Goal: Information Seeking & Learning: Find specific fact

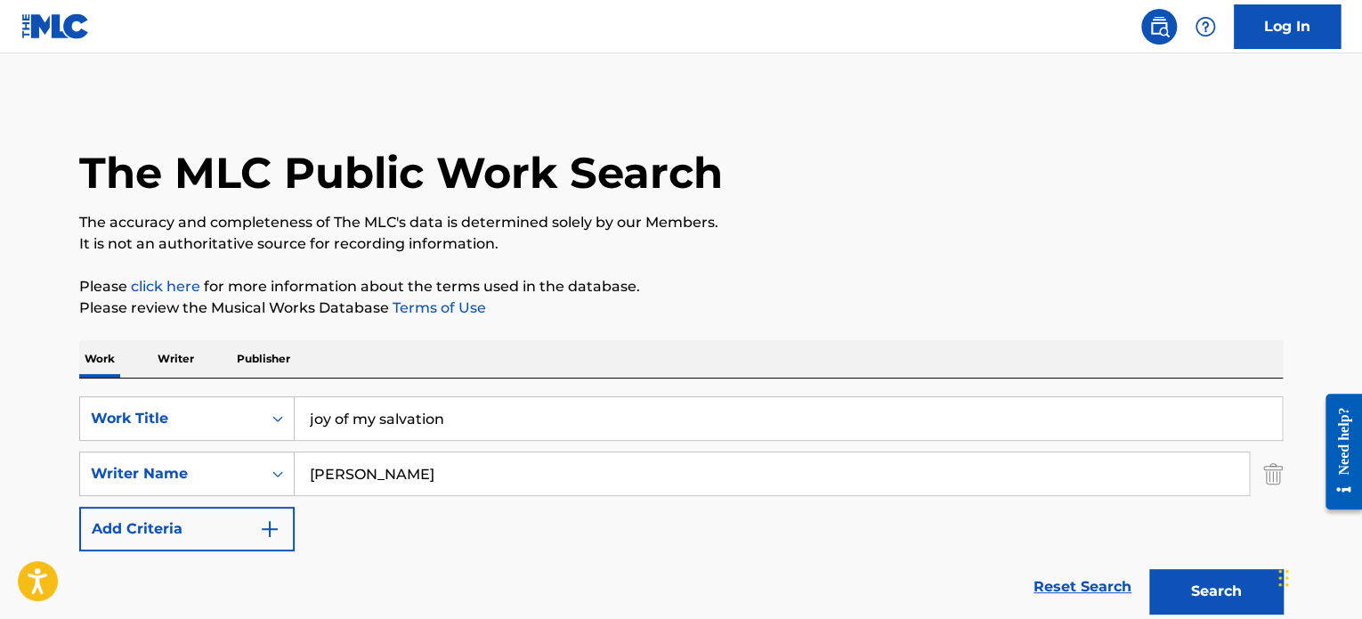
drag, startPoint x: 449, startPoint y: 411, endPoint x: 25, endPoint y: 389, distance: 424.4
paste input "The Last Shanty"
type input "The Last Shanty"
type input "[PERSON_NAME]"
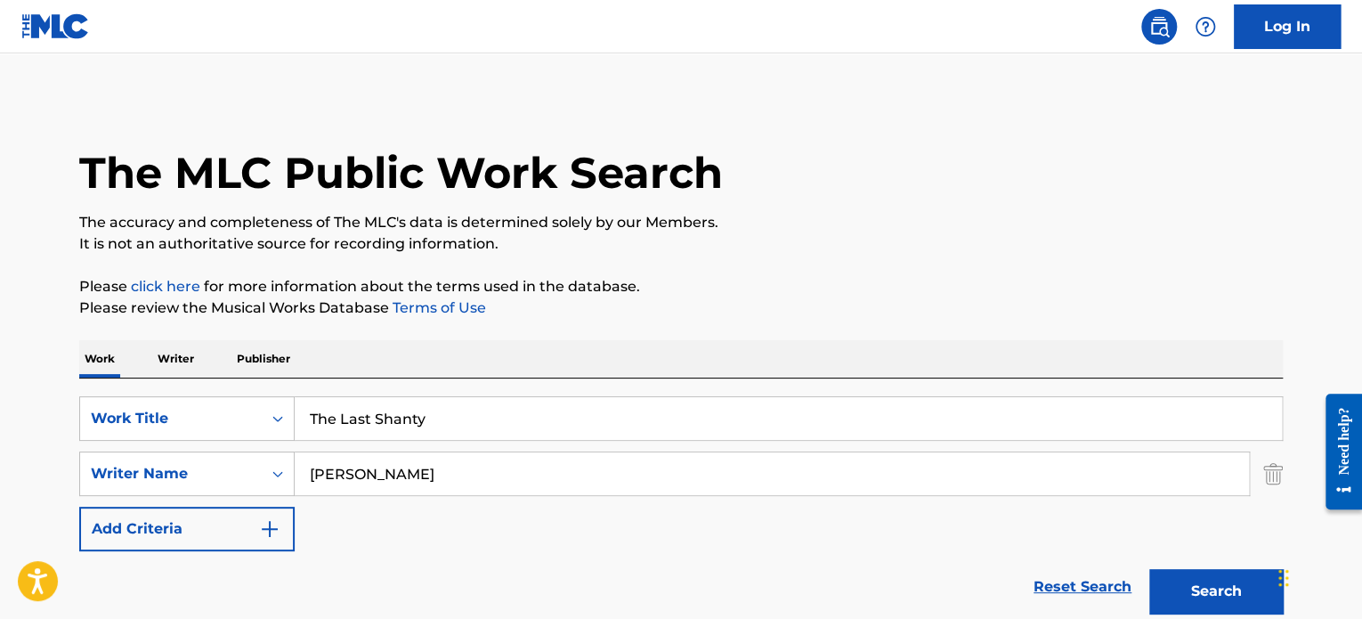
click at [1150, 569] on button "Search" at bounding box center [1217, 591] width 134 height 45
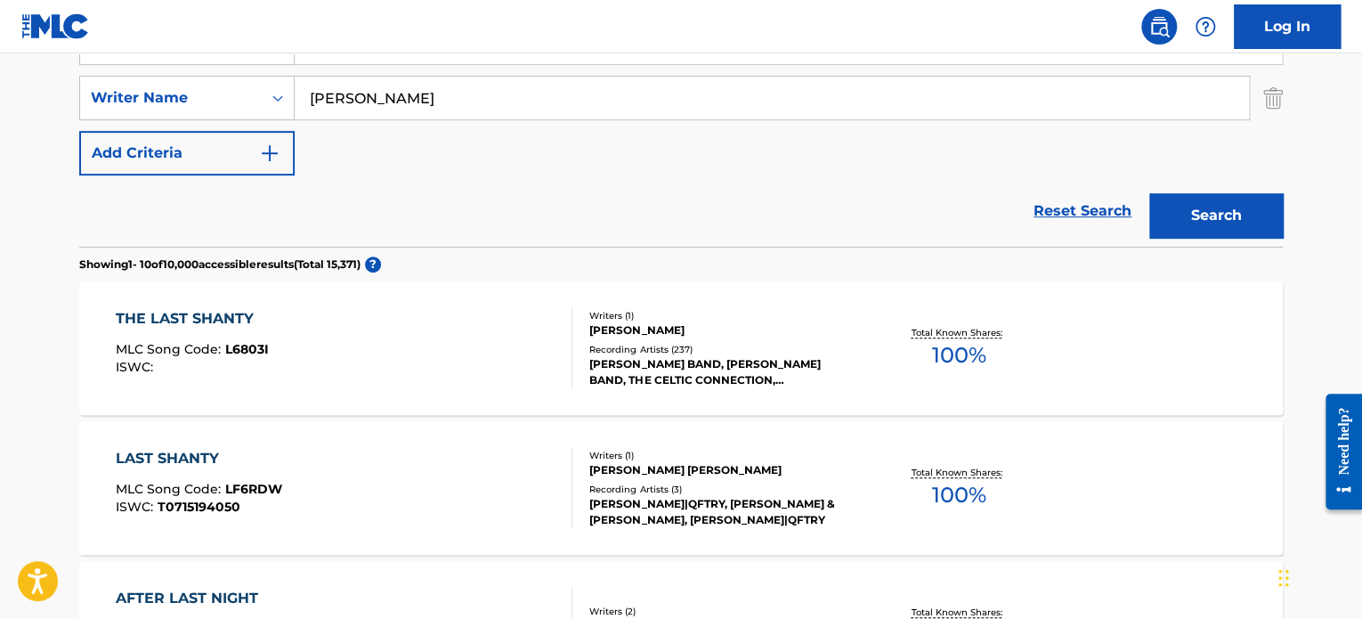
scroll to position [534, 0]
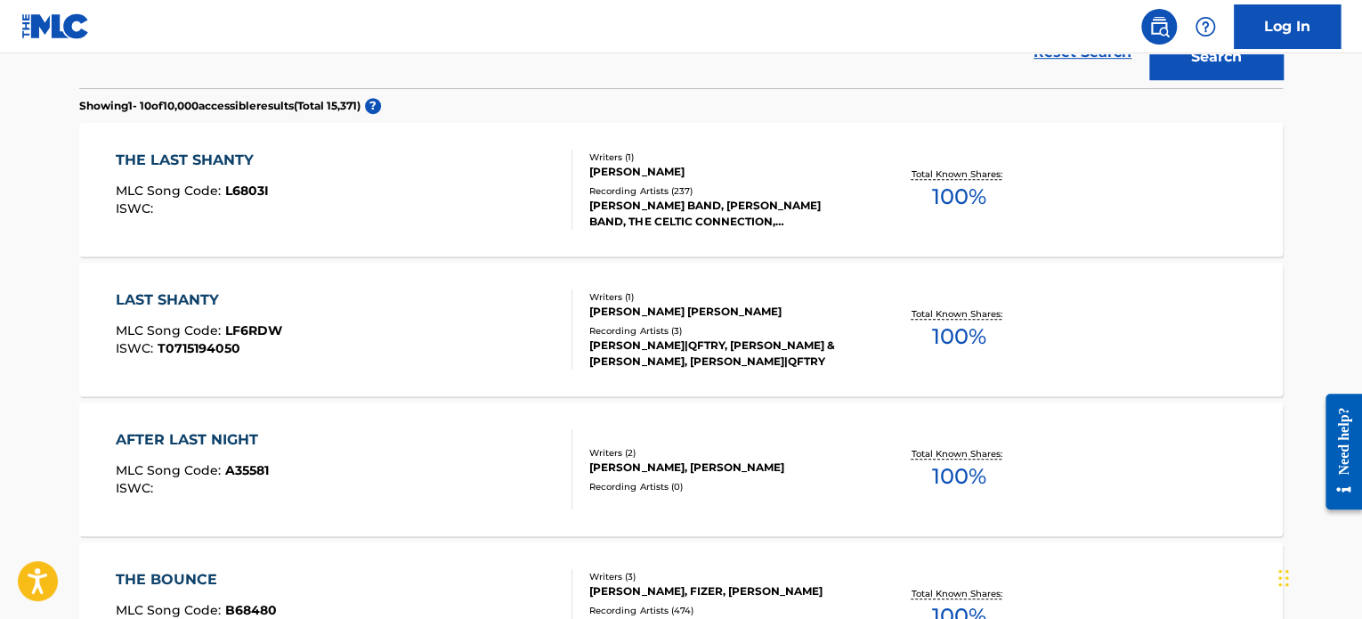
click at [809, 170] on div "[PERSON_NAME]" at bounding box center [723, 172] width 269 height 16
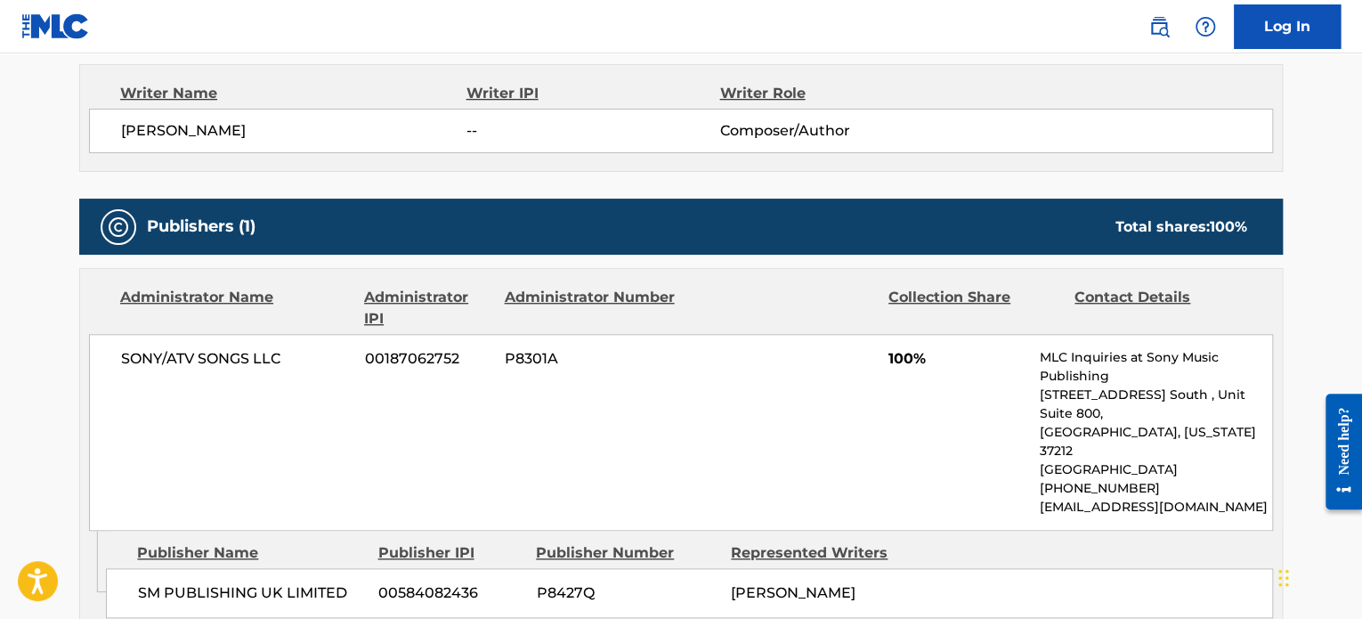
scroll to position [801, 0]
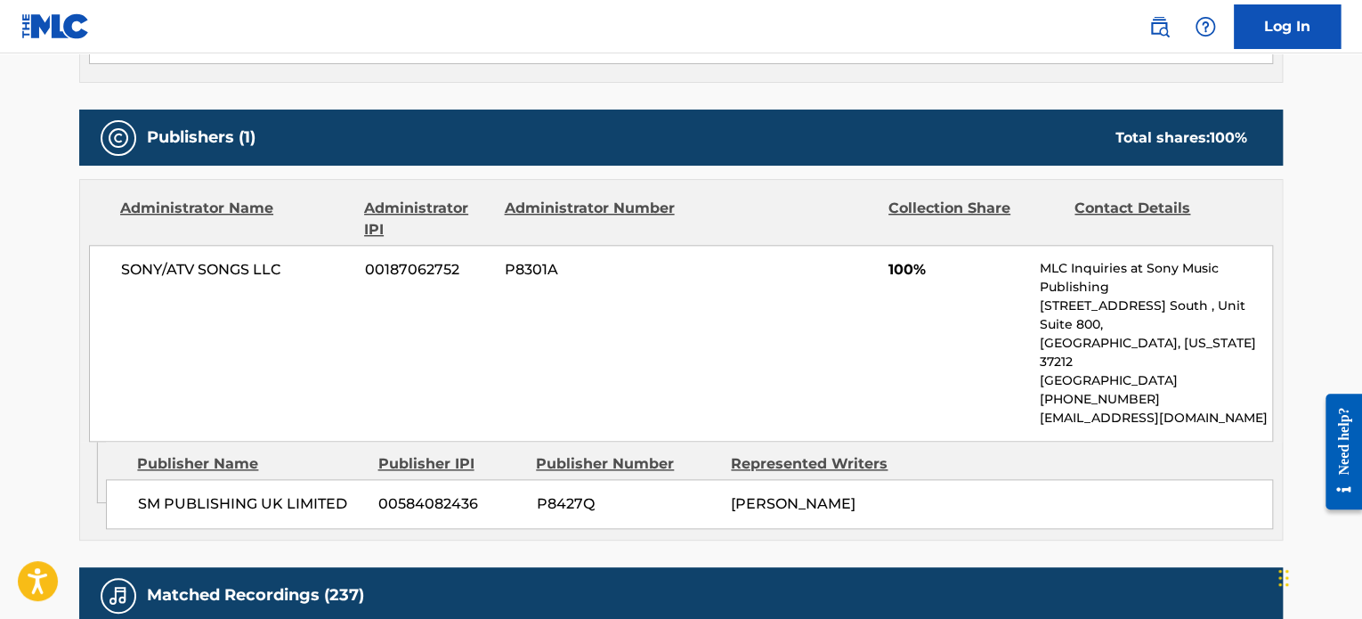
click at [750, 323] on div "SONY/ATV SONGS LLC 00187062752 P8301A 100% MLC Inquiries at Sony Music Publishi…" at bounding box center [681, 343] width 1184 height 197
drag, startPoint x: 745, startPoint y: 323, endPoint x: 647, endPoint y: 320, distance: 98.0
click at [647, 320] on div "SONY/ATV SONGS LLC 00187062752 P8301A 100% MLC Inquiries at Sony Music Publishi…" at bounding box center [681, 343] width 1184 height 197
click at [509, 325] on div "SONY/ATV SONGS LLC 00187062752 P8301A 100% MLC Inquiries at Sony Music Publishi…" at bounding box center [681, 343] width 1184 height 197
drag, startPoint x: 509, startPoint y: 325, endPoint x: 440, endPoint y: 329, distance: 69.6
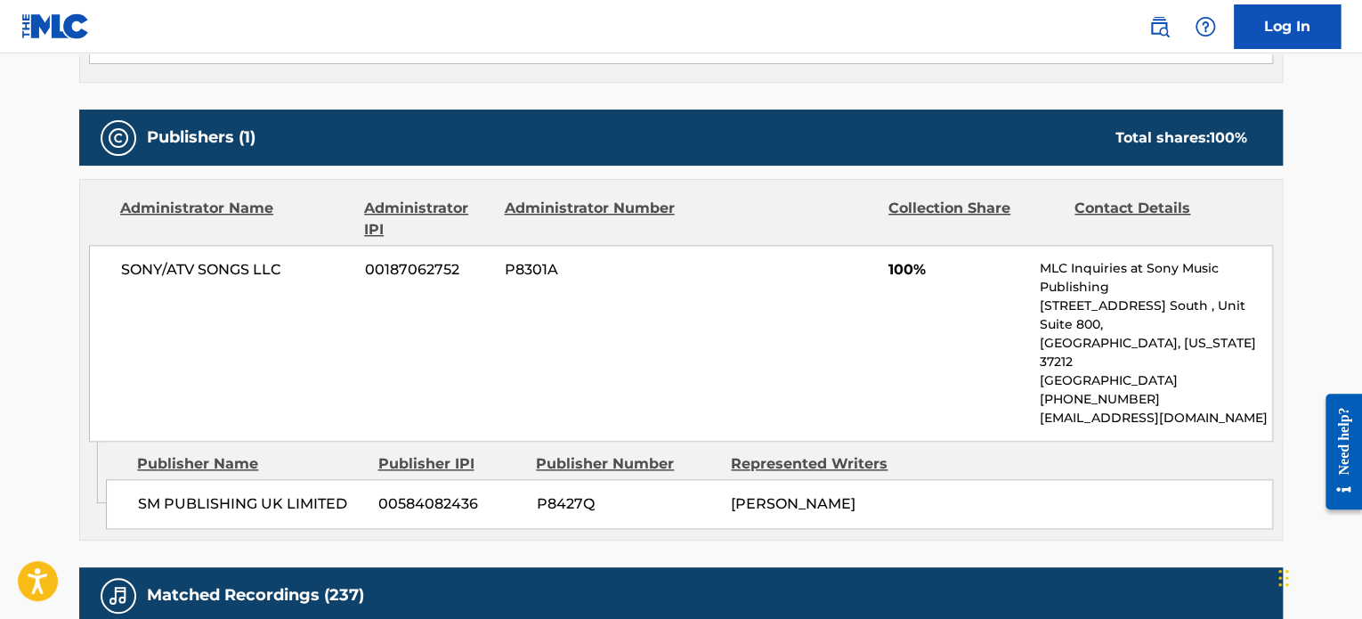
click at [440, 329] on div "SONY/ATV SONGS LLC 00187062752 P8301A 100% MLC Inquiries at Sony Music Publishi…" at bounding box center [681, 343] width 1184 height 197
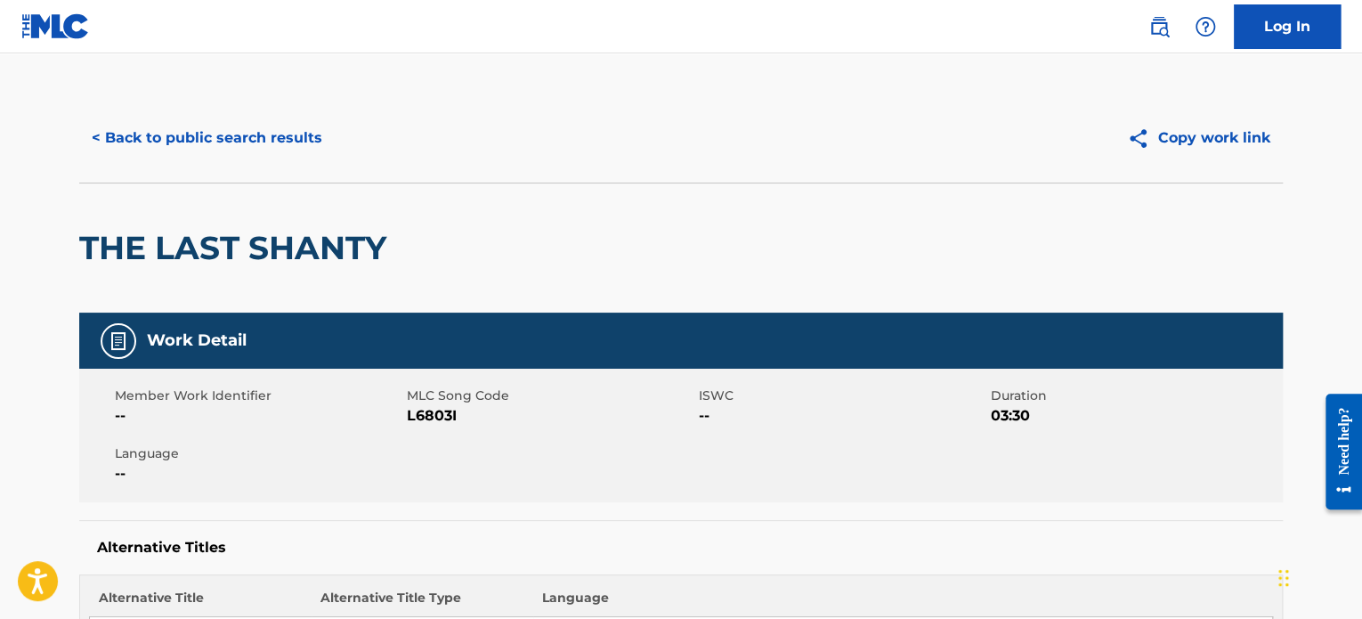
scroll to position [0, 0]
